Goal: Information Seeking & Learning: Find specific fact

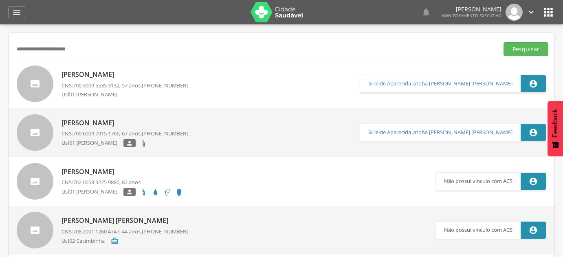
click at [225, 51] on input "**********" at bounding box center [255, 49] width 481 height 14
type input "**********"
click at [503, 42] on button "Pesquisar" at bounding box center [525, 49] width 45 height 14
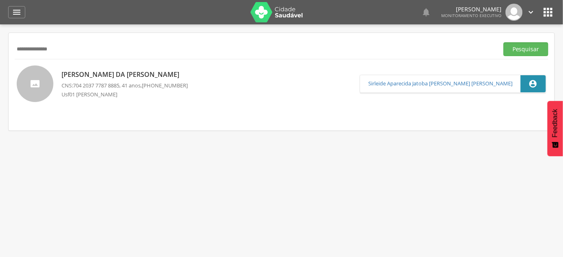
click at [142, 76] on p "[PERSON_NAME] da [PERSON_NAME]" at bounding box center [125, 74] width 126 height 9
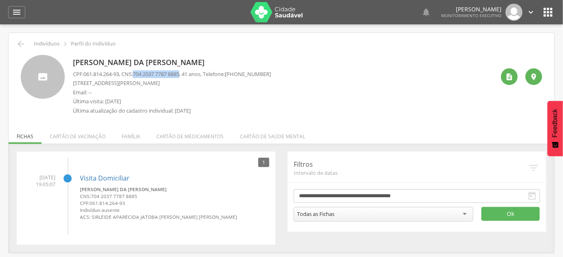
drag, startPoint x: 138, startPoint y: 74, endPoint x: 187, endPoint y: 75, distance: 48.9
click at [179, 75] on span "704 2037 7787 8885" at bounding box center [156, 73] width 46 height 7
copy span "704 2037 7787 8885"
click at [121, 62] on p "[PERSON_NAME] da [PERSON_NAME]" at bounding box center [172, 62] width 198 height 11
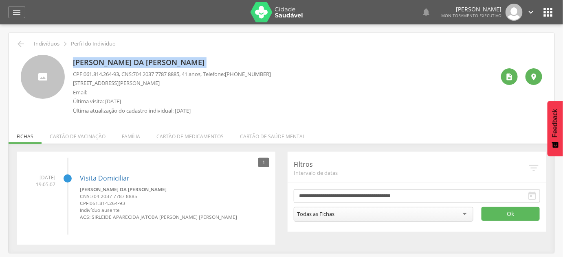
click at [121, 62] on p "[PERSON_NAME] da [PERSON_NAME]" at bounding box center [172, 62] width 198 height 11
copy div "[PERSON_NAME] da [PERSON_NAME]"
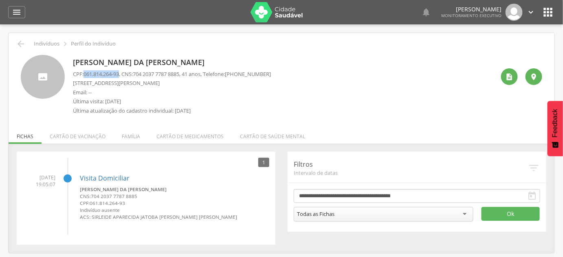
drag, startPoint x: 86, startPoint y: 73, endPoint x: 123, endPoint y: 76, distance: 36.8
click at [123, 76] on p "CPF: 061.814.264-93 , CNS: [PHONE_NUMBER] , 41 anos, Telefone: [PHONE_NUMBER]" at bounding box center [172, 74] width 198 height 8
copy span "061.814.264-93"
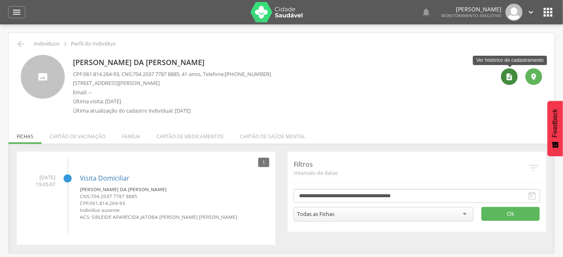
click at [507, 78] on icon "" at bounding box center [510, 77] width 8 height 8
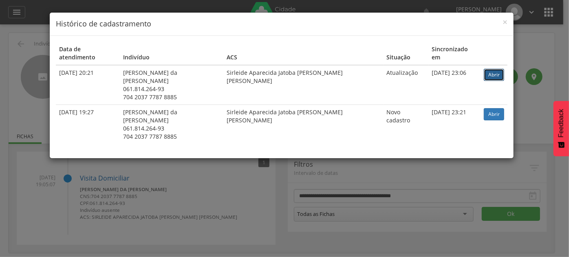
click at [484, 69] on link "Abrir" at bounding box center [494, 75] width 20 height 12
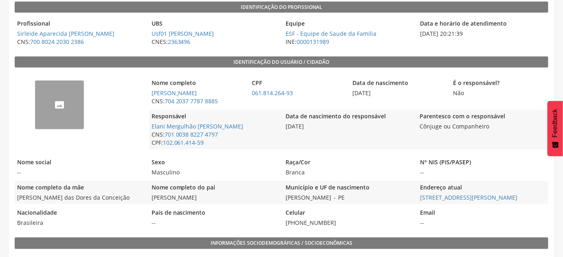
scroll to position [148, 0]
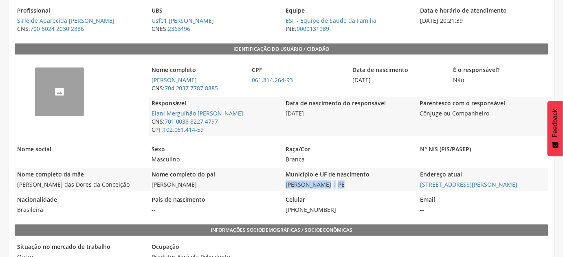
drag, startPoint x: 281, startPoint y: 189, endPoint x: 350, endPoint y: 187, distance: 68.0
click at [350, 187] on div "Nome completo da mãe Maria das Dores da Conceição Nome completo do pai Josoel A…" at bounding box center [282, 179] width 534 height 23
copy div "Joaquim Nabuco - PE"
